Goal: Task Accomplishment & Management: Manage account settings

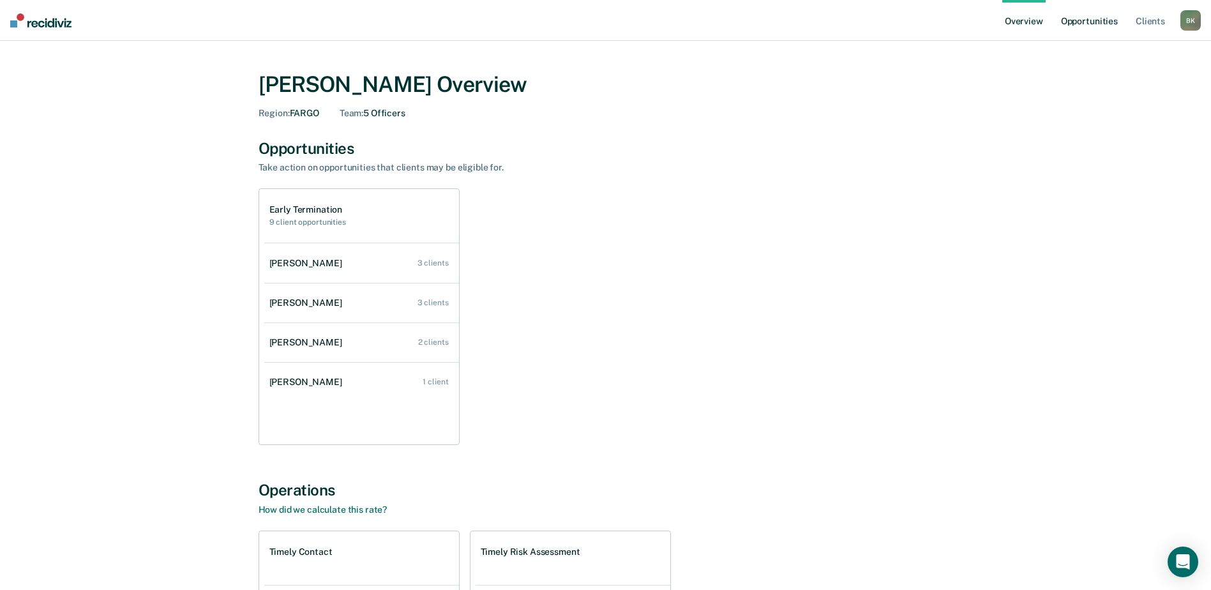
click at [1070, 21] on link "Opportunities" at bounding box center [1089, 20] width 62 height 41
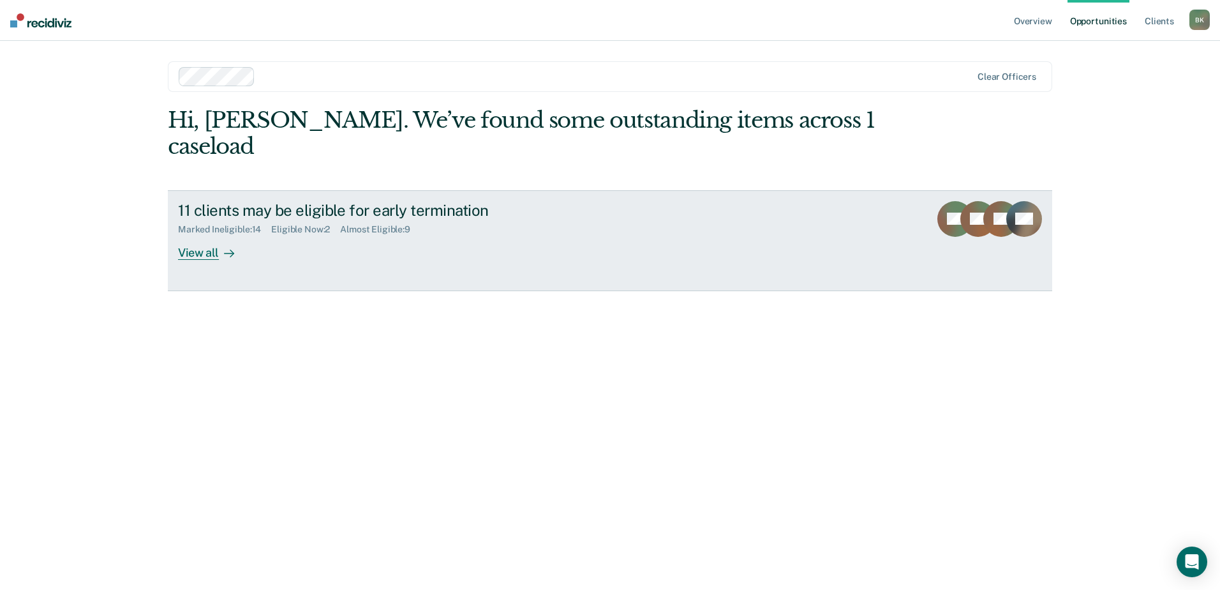
click at [599, 219] on div "Marked Ineligible : 14 Eligible Now : 2 Almost Eligible : 9" at bounding box center [402, 227] width 448 height 16
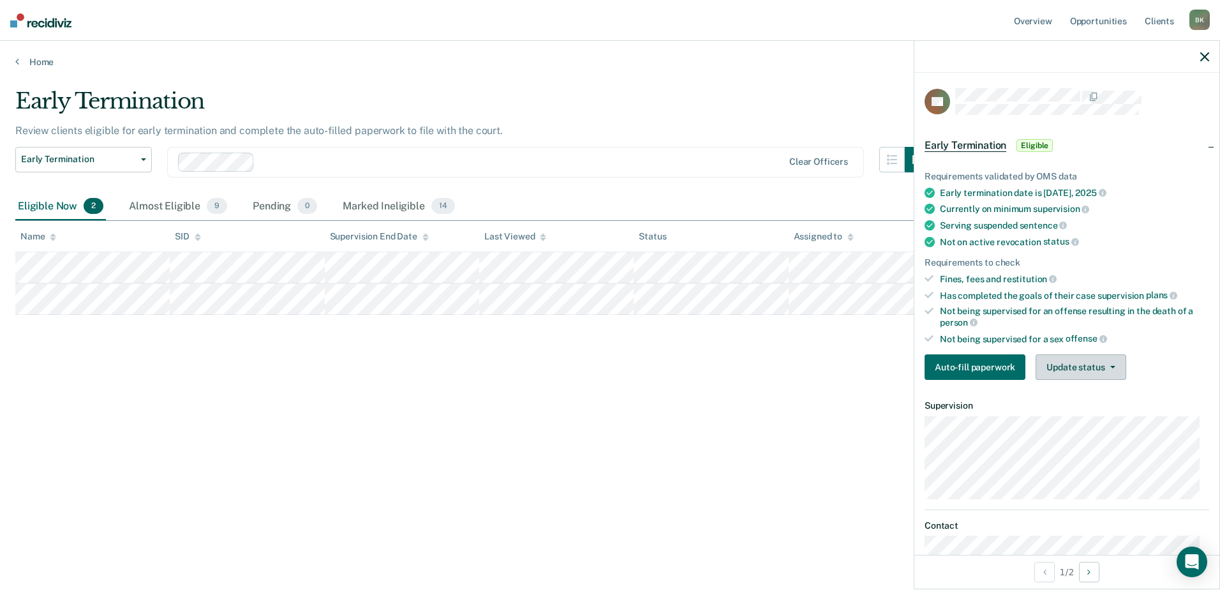
click at [1077, 362] on button "Update status" at bounding box center [1081, 367] width 90 height 26
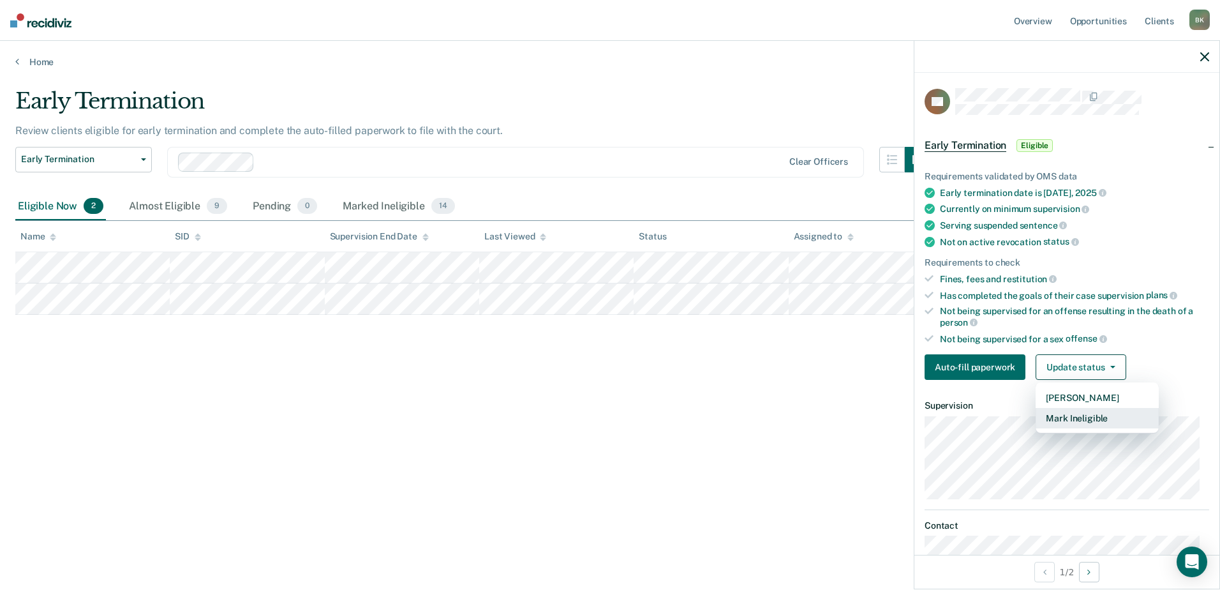
click at [1075, 417] on button "Mark Ineligible" at bounding box center [1097, 418] width 123 height 20
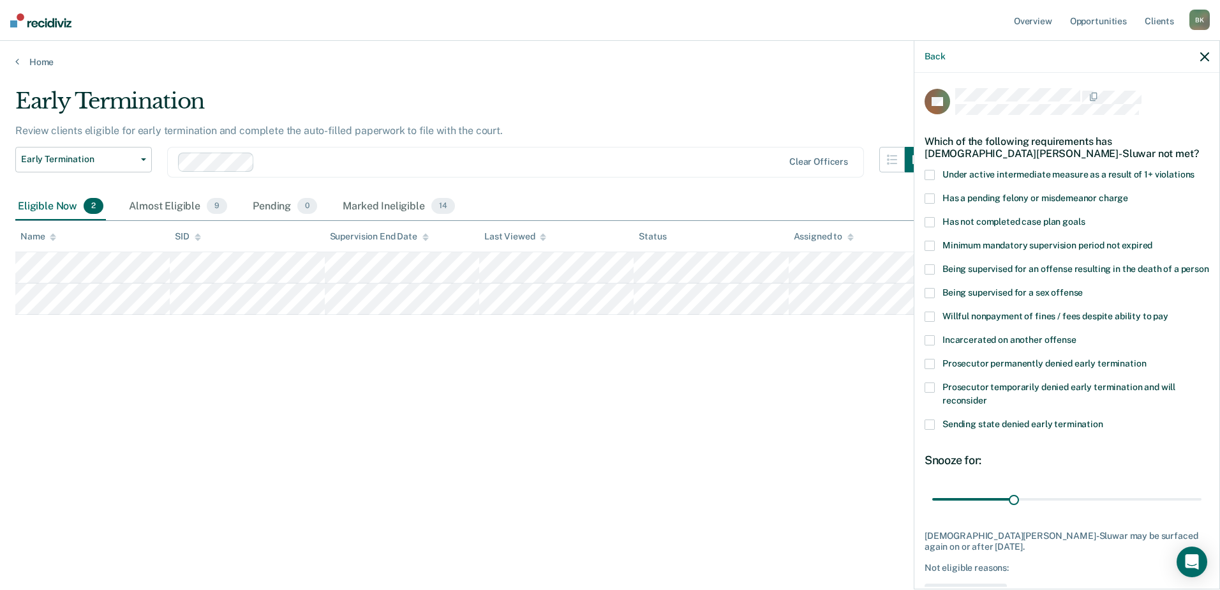
click at [927, 223] on span at bounding box center [930, 222] width 10 height 10
click at [1085, 217] on input "Has not completed case plan goals" at bounding box center [1085, 217] width 0 height 0
drag, startPoint x: 1014, startPoint y: 512, endPoint x: 1098, endPoint y: 509, distance: 83.7
type input "64"
click at [1098, 509] on input "range" at bounding box center [1067, 499] width 269 height 22
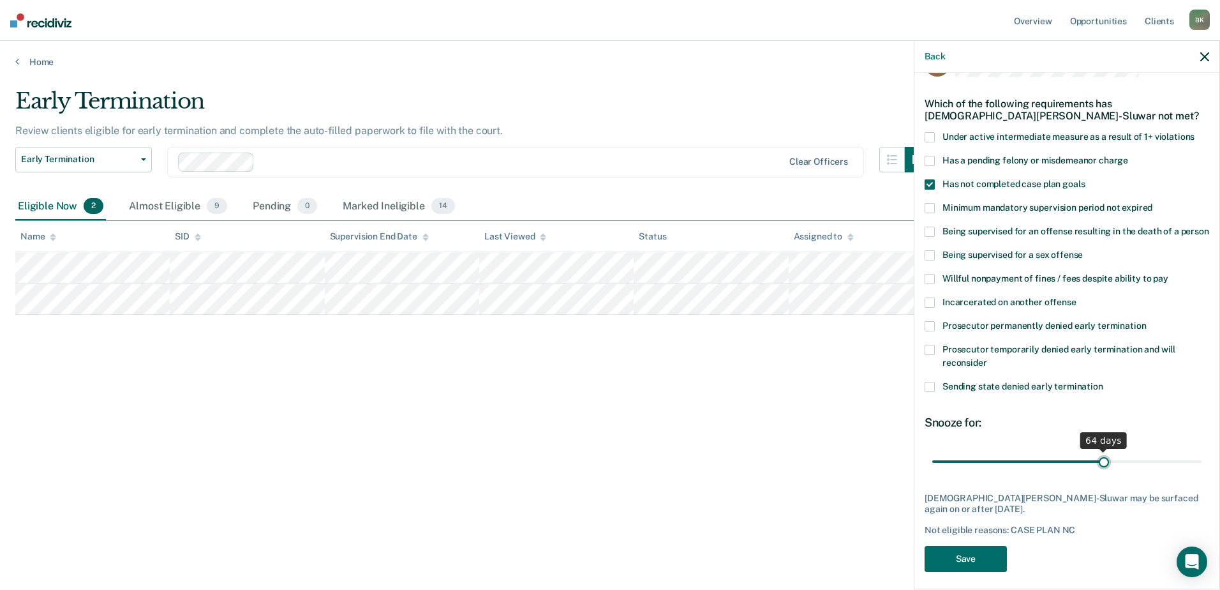
scroll to position [58, 0]
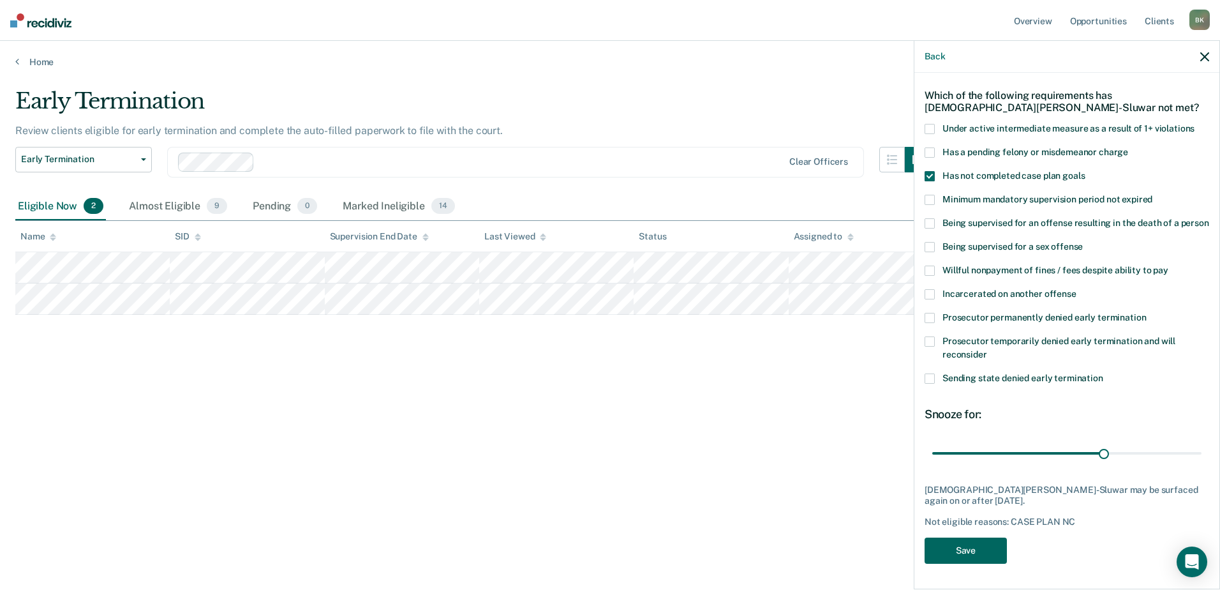
click at [990, 553] on button "Save" at bounding box center [966, 550] width 82 height 26
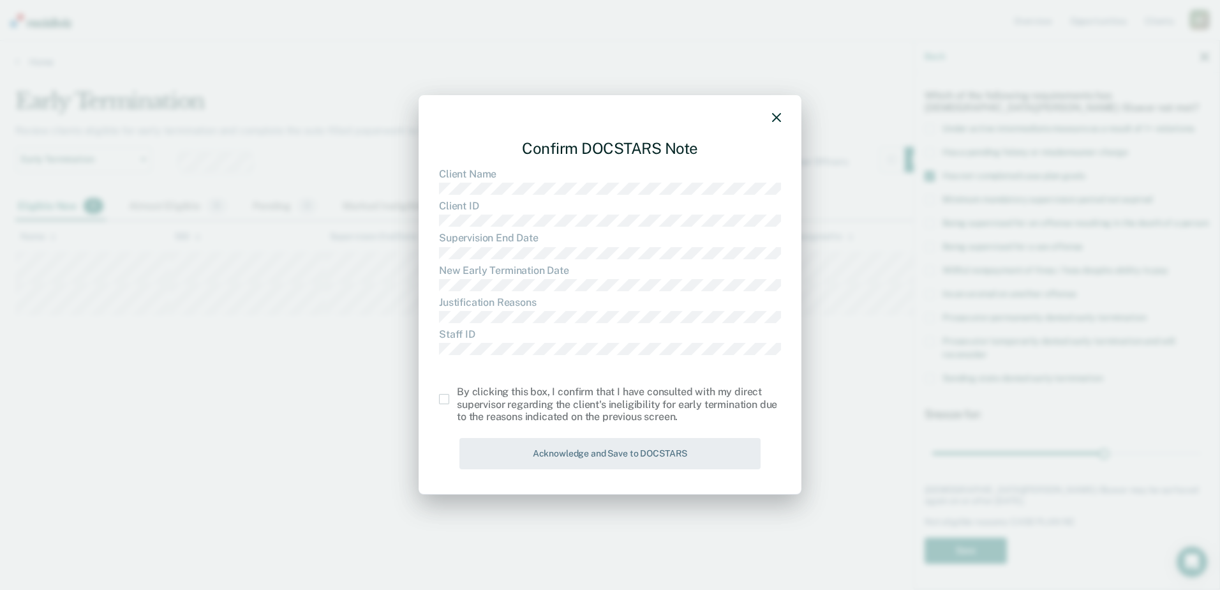
click at [442, 402] on span at bounding box center [444, 399] width 10 height 10
click at [457, 394] on input "checkbox" at bounding box center [457, 394] width 0 height 0
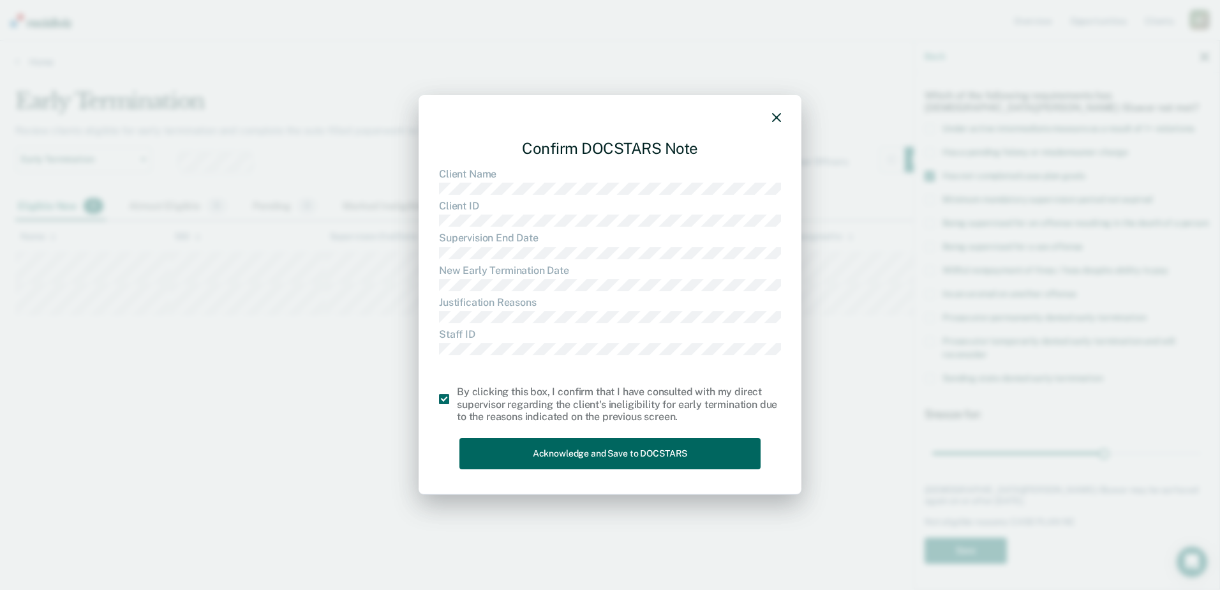
click at [497, 451] on button "Acknowledge and Save to DOCSTARS" at bounding box center [610, 453] width 301 height 31
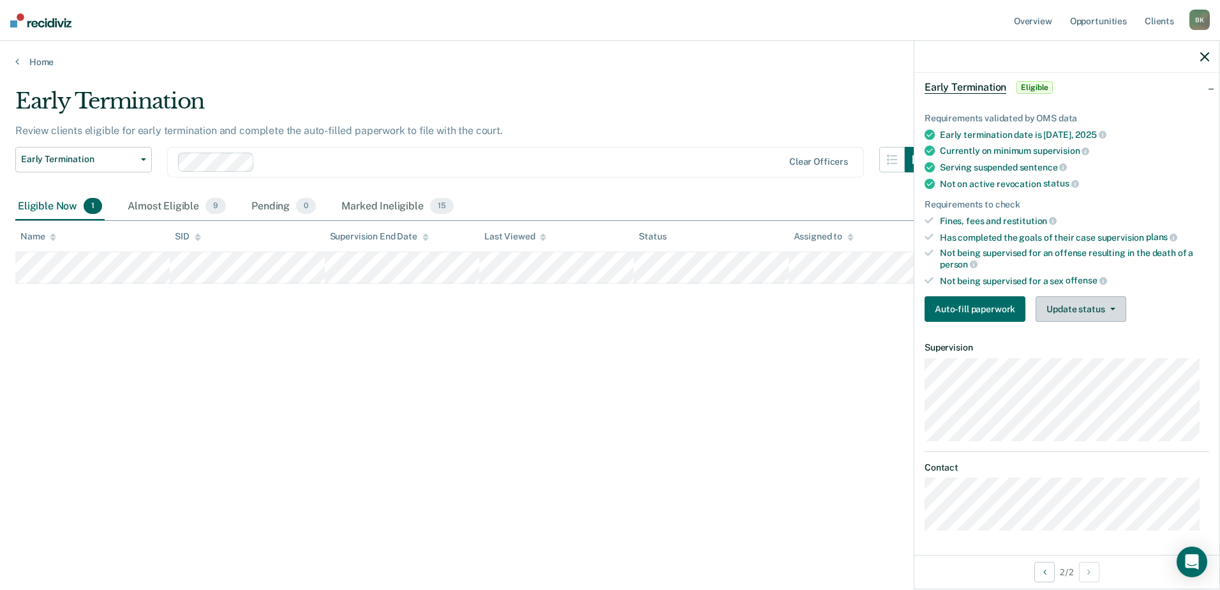
click at [1067, 313] on button "Update status" at bounding box center [1081, 309] width 90 height 26
click at [1065, 360] on button "Mark Ineligible" at bounding box center [1097, 360] width 123 height 20
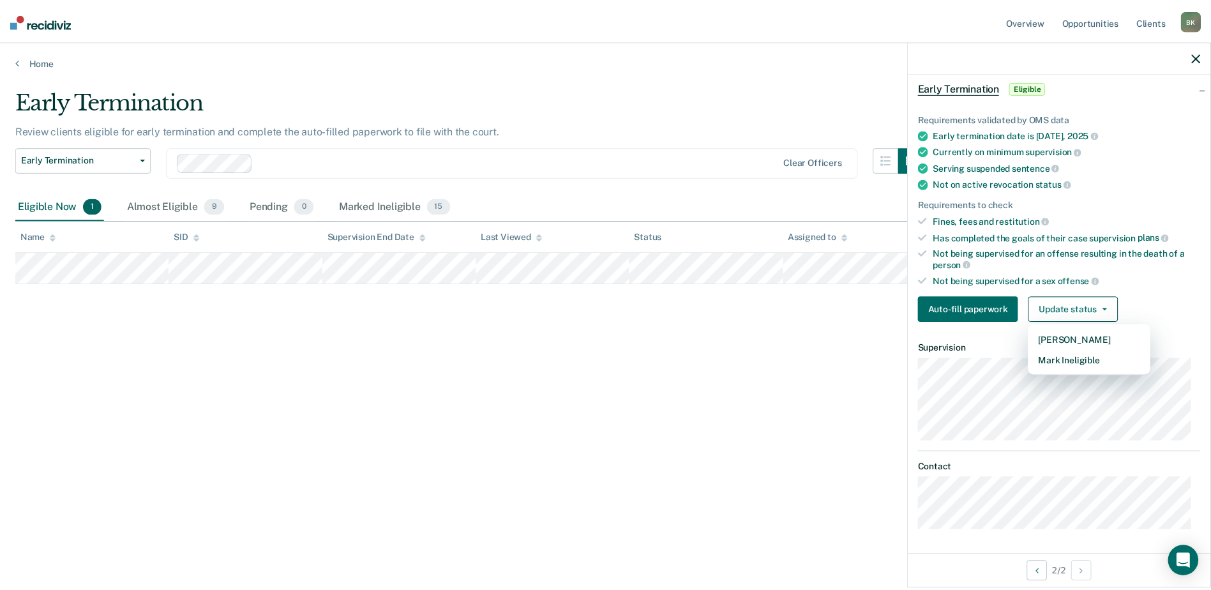
scroll to position [47, 0]
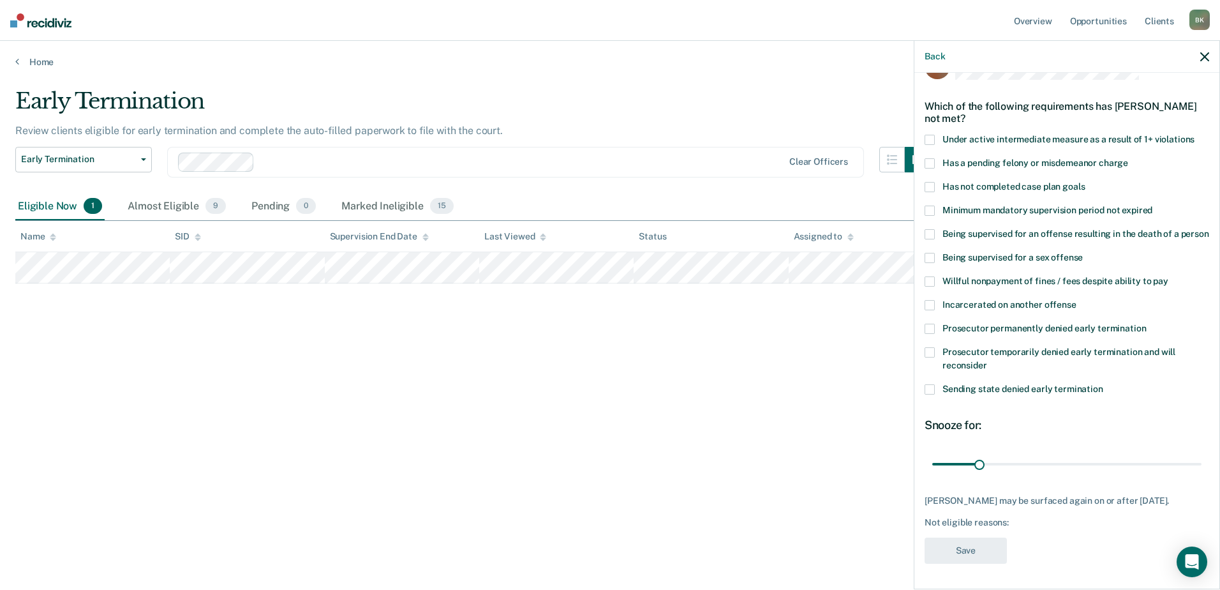
click at [933, 182] on span at bounding box center [930, 187] width 10 height 10
click at [1085, 182] on input "Has not completed case plan goals" at bounding box center [1085, 182] width 0 height 0
drag, startPoint x: 975, startPoint y: 462, endPoint x: 1010, endPoint y: 461, distance: 35.1
click at [1010, 461] on input "range" at bounding box center [1067, 464] width 269 height 22
drag, startPoint x: 1010, startPoint y: 461, endPoint x: 1019, endPoint y: 462, distance: 9.0
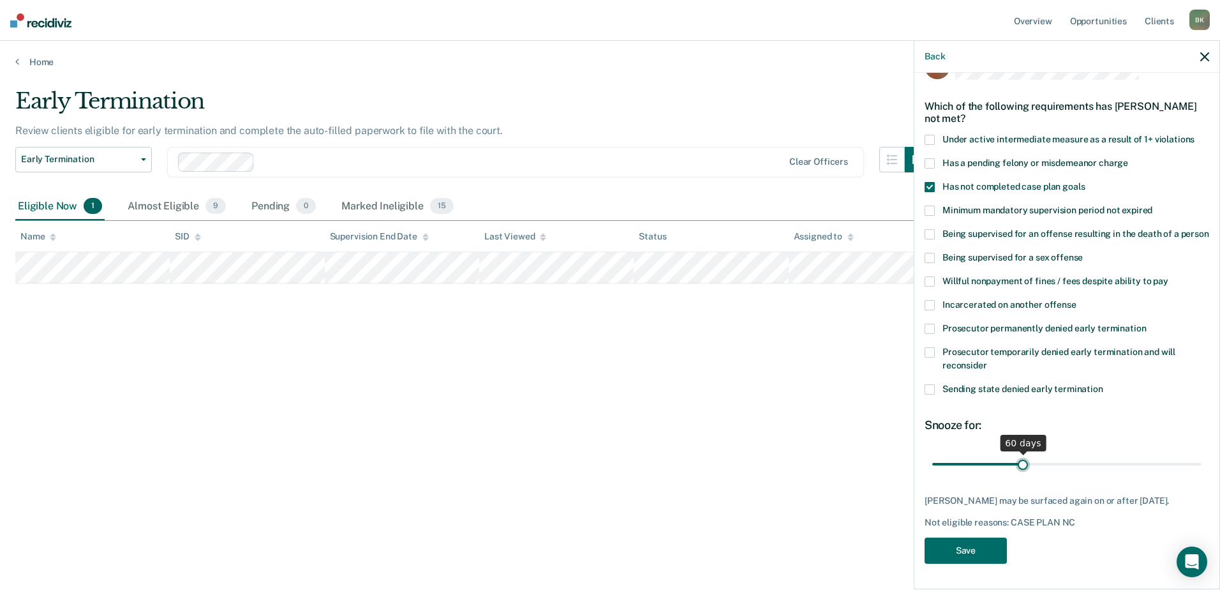
type input "60"
click at [1019, 462] on input "range" at bounding box center [1067, 464] width 269 height 22
click at [964, 559] on button "Save" at bounding box center [966, 550] width 82 height 26
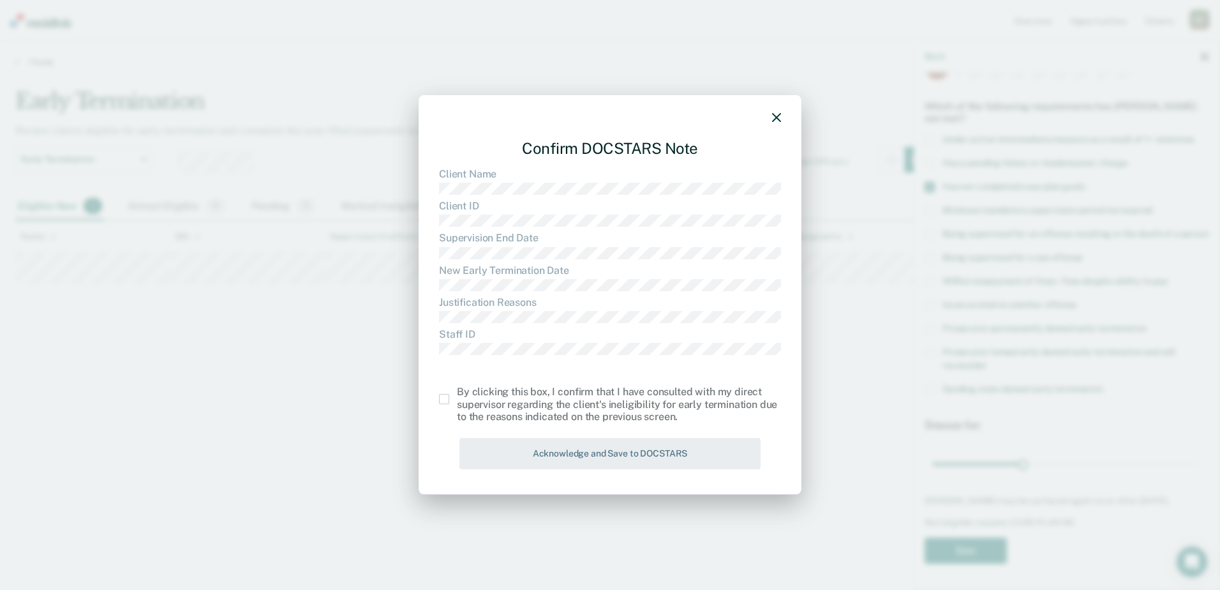
click at [440, 401] on span at bounding box center [444, 399] width 10 height 10
click at [457, 394] on input "checkbox" at bounding box center [457, 394] width 0 height 0
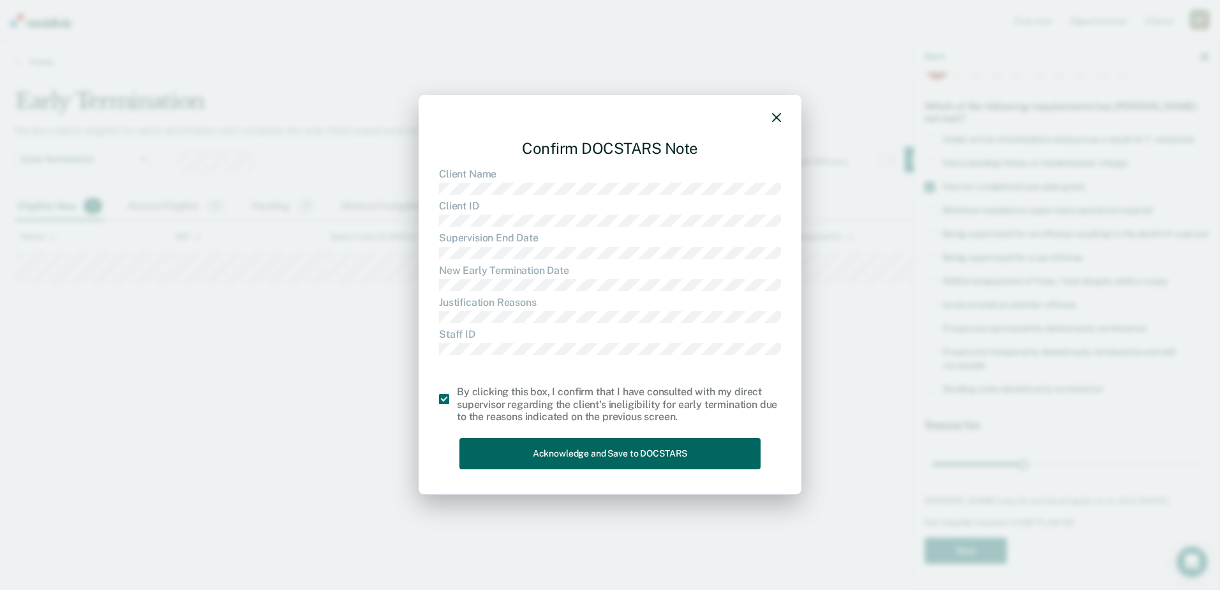
click at [511, 455] on button "Acknowledge and Save to DOCSTARS" at bounding box center [610, 453] width 301 height 31
